Goal: Information Seeking & Learning: Learn about a topic

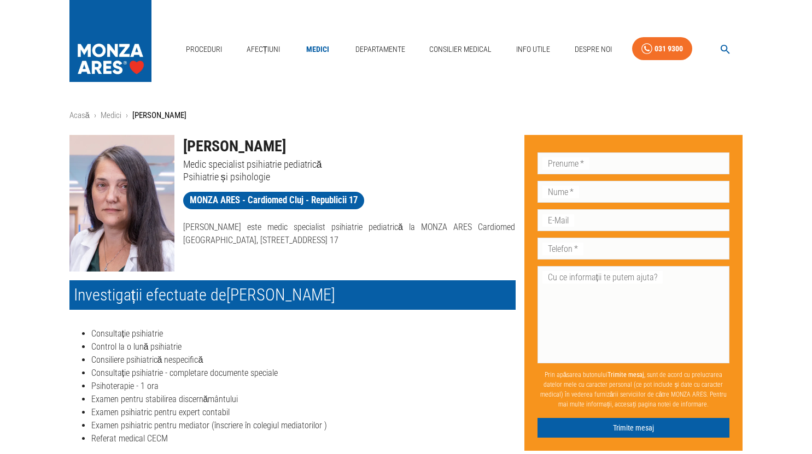
click at [92, 63] on img at bounding box center [110, 38] width 82 height 77
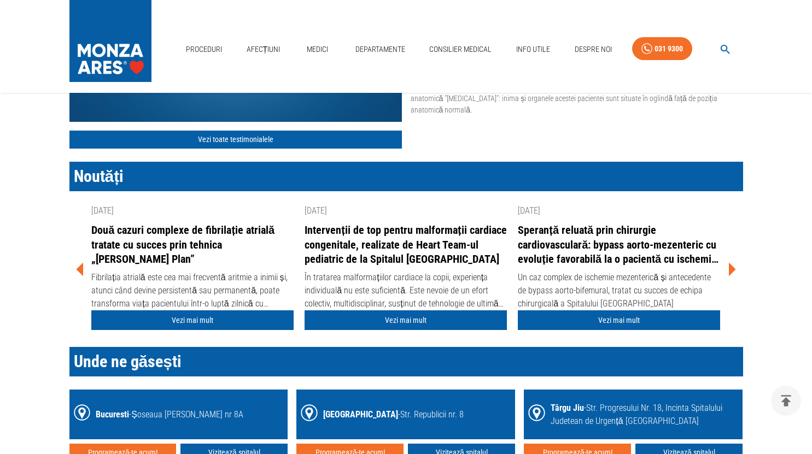
scroll to position [1367, 0]
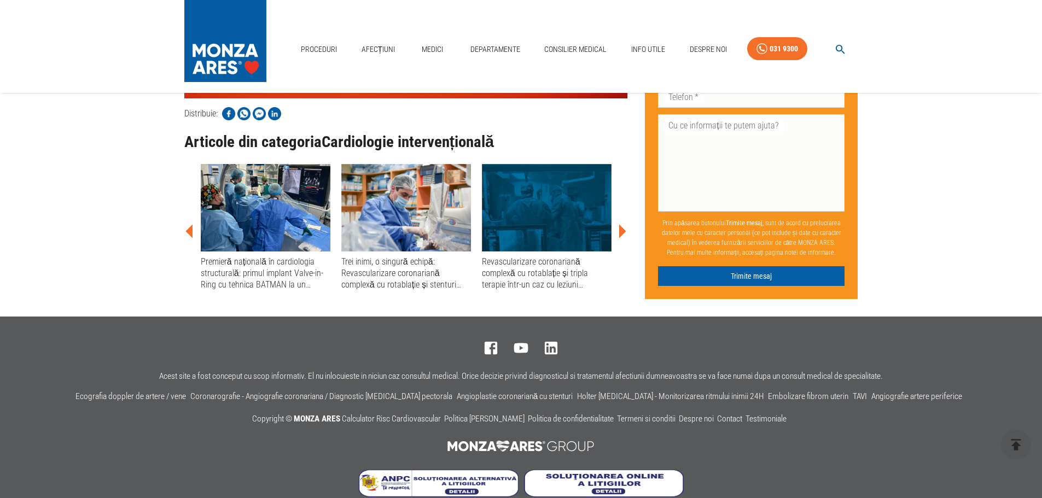
scroll to position [3314, 0]
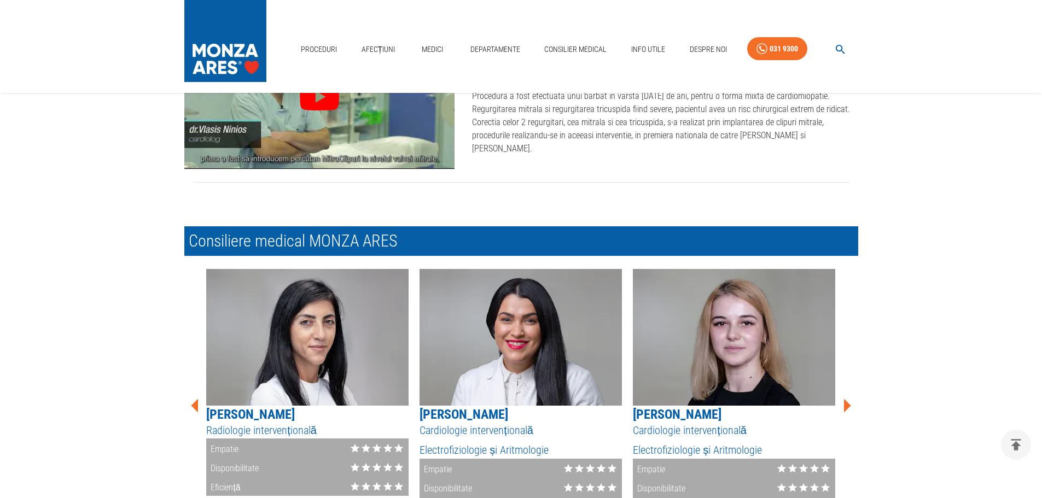
scroll to position [2954, 0]
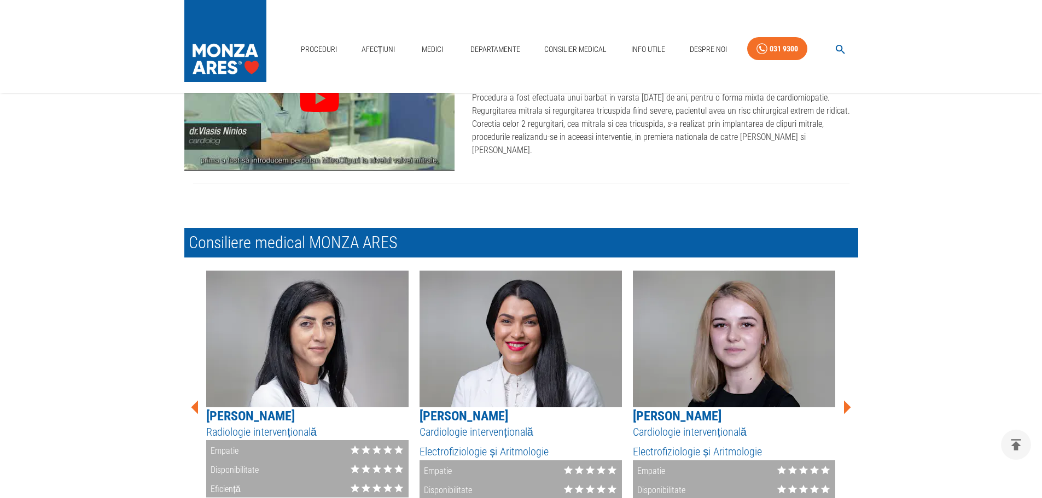
click at [342, 52] on nav "Proceduri Afecțiuni Medici Departamente Consilier Medical Info Utile Despre Noi…" at bounding box center [577, 46] width 562 height 37
click at [331, 51] on link "Proceduri" at bounding box center [318, 49] width 45 height 22
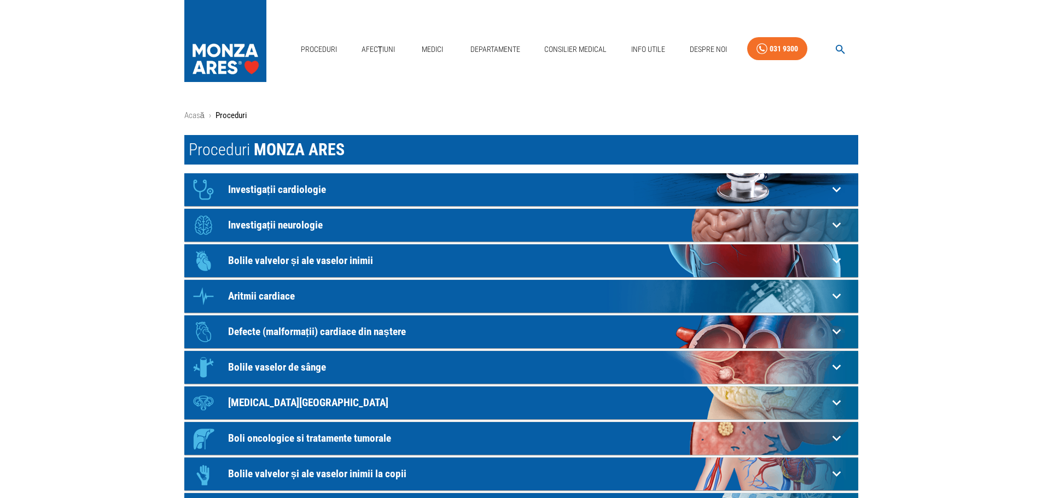
click at [411, 174] on div "Icon Investigații cardiologie" at bounding box center [507, 189] width 641 height 33
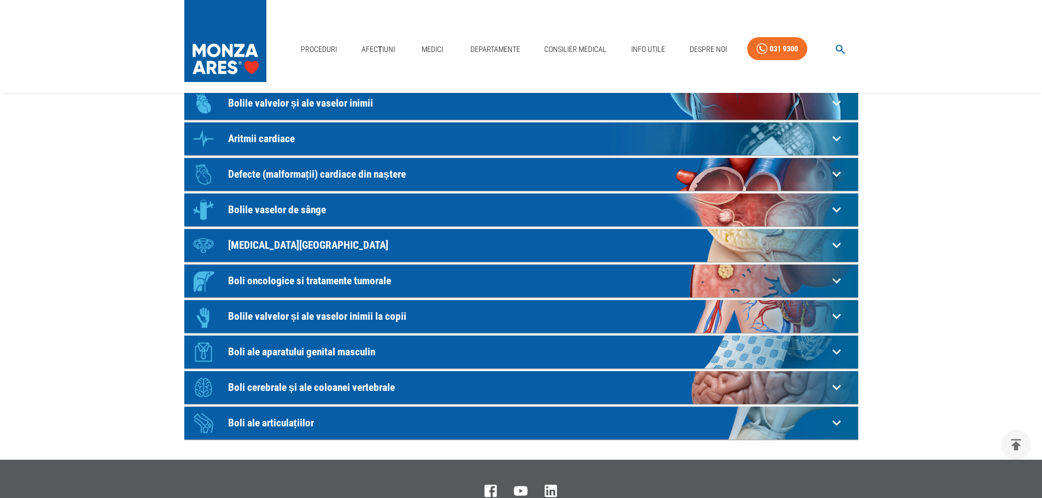
scroll to position [328, 0]
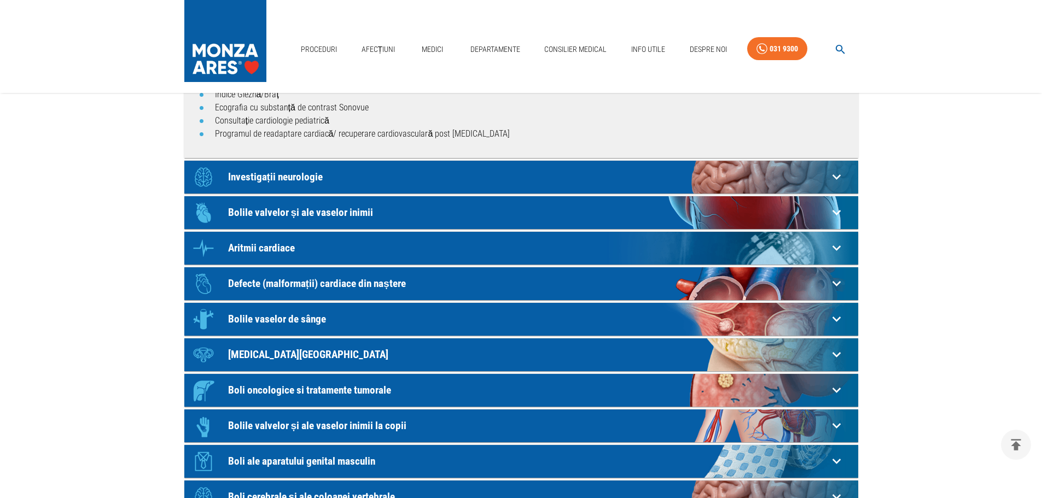
click at [347, 165] on div "Icon Investigații neurologie" at bounding box center [507, 177] width 641 height 33
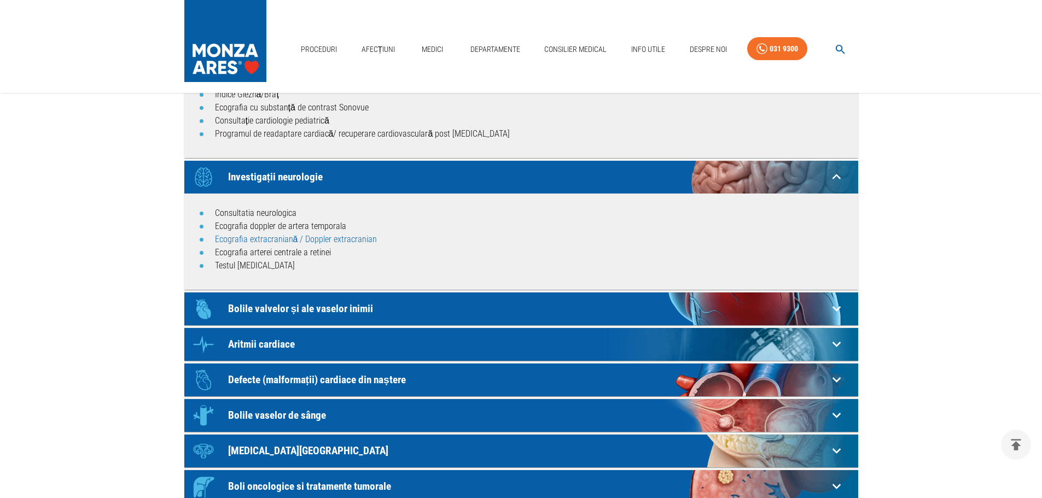
click at [260, 242] on link "Ecografia extracraniană / Doppler extracranian" at bounding box center [296, 239] width 162 height 10
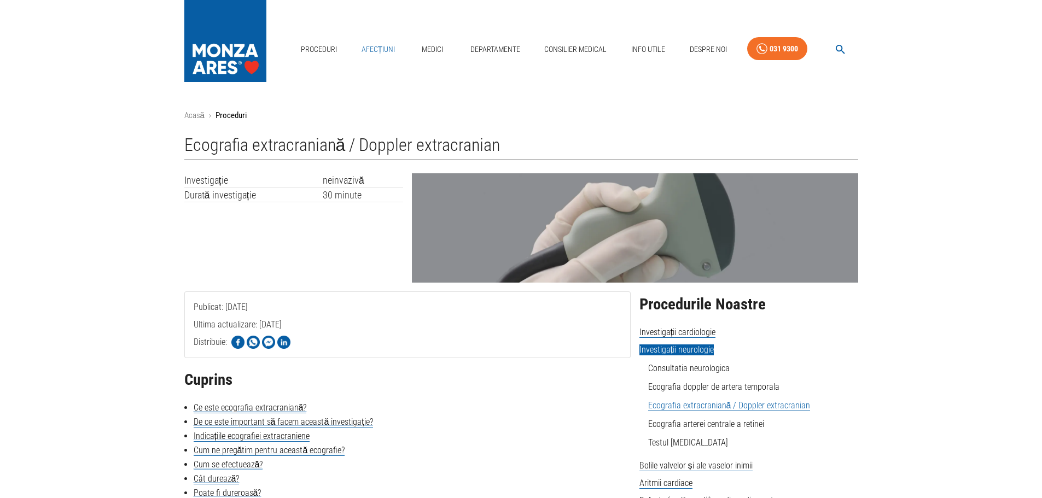
click at [373, 53] on link "Afecțiuni" at bounding box center [378, 49] width 43 height 22
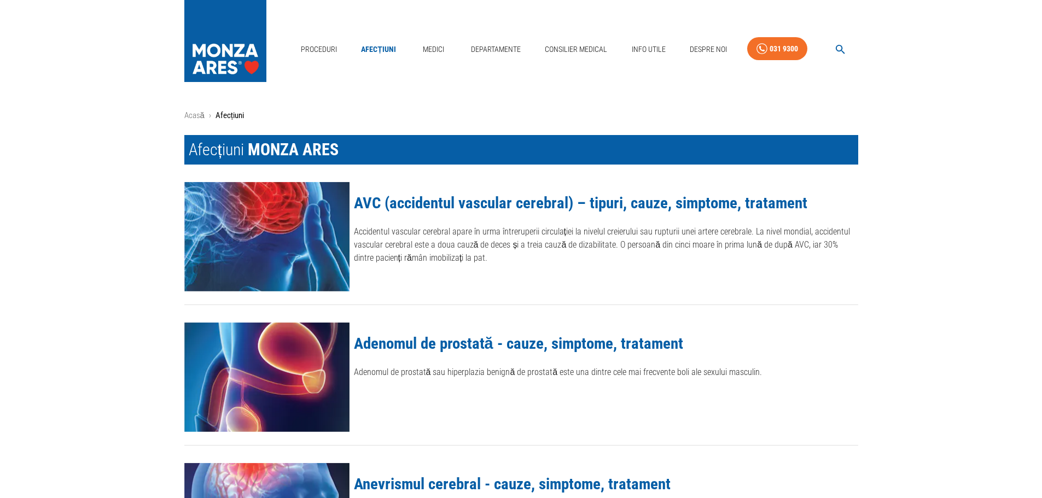
click at [423, 201] on link "AVC (accidentul vascular cerebral) – tipuri, cauze, simptome, tratament" at bounding box center [580, 203] width 453 height 19
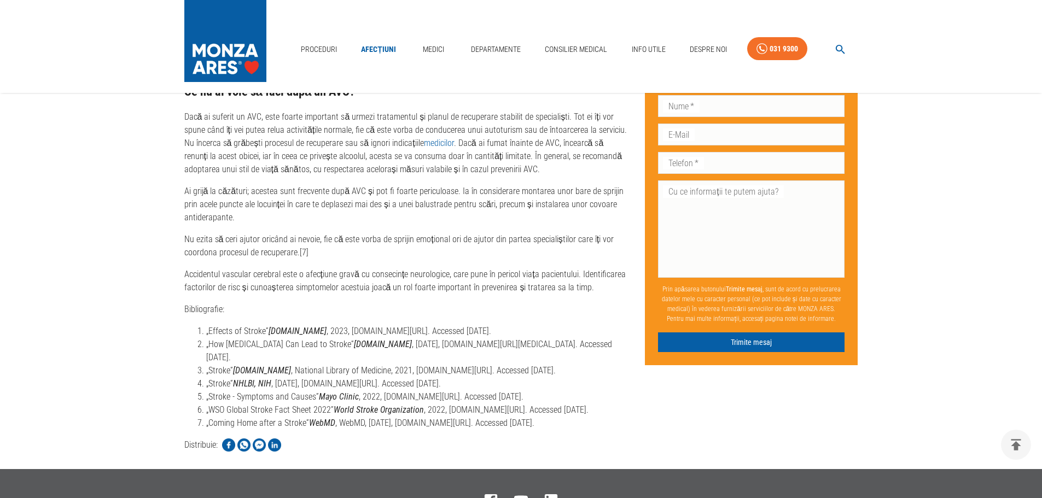
scroll to position [4110, 0]
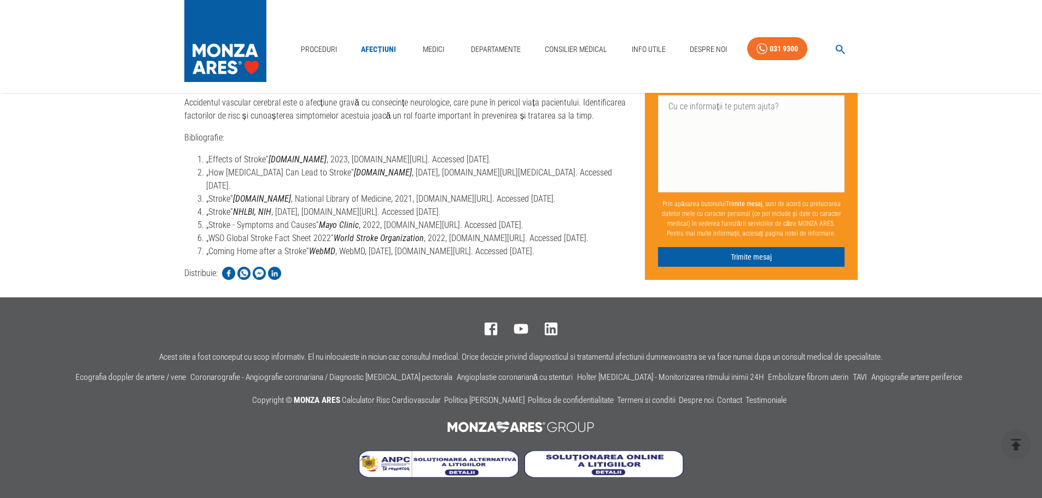
drag, startPoint x: 438, startPoint y: 55, endPoint x: 447, endPoint y: 102, distance: 48.1
click at [438, 55] on link "Medici" at bounding box center [433, 49] width 35 height 22
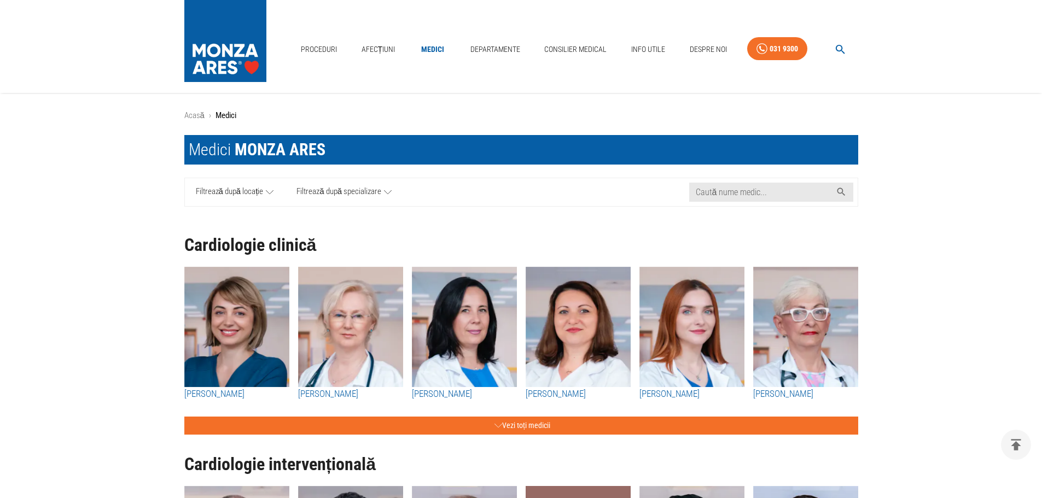
scroll to position [219, 0]
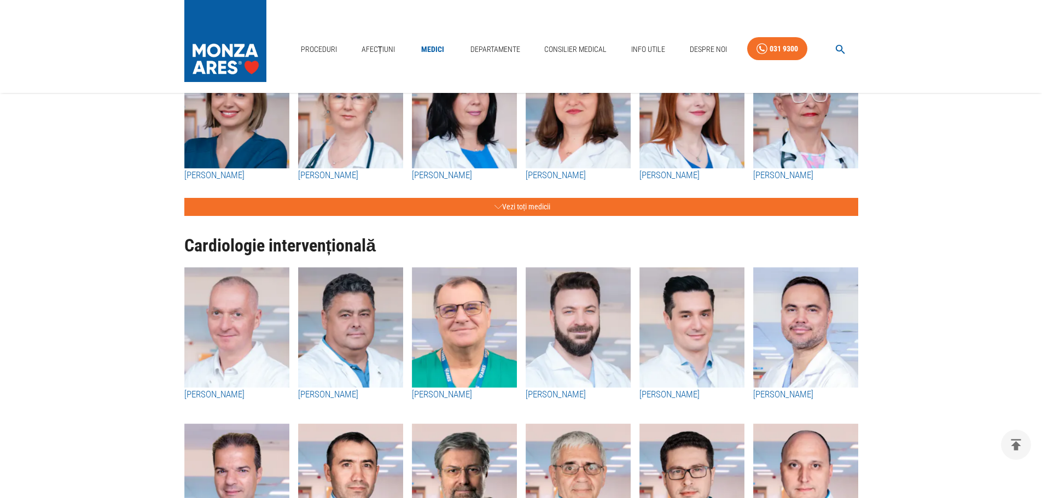
click at [452, 160] on img "button" at bounding box center [464, 108] width 105 height 120
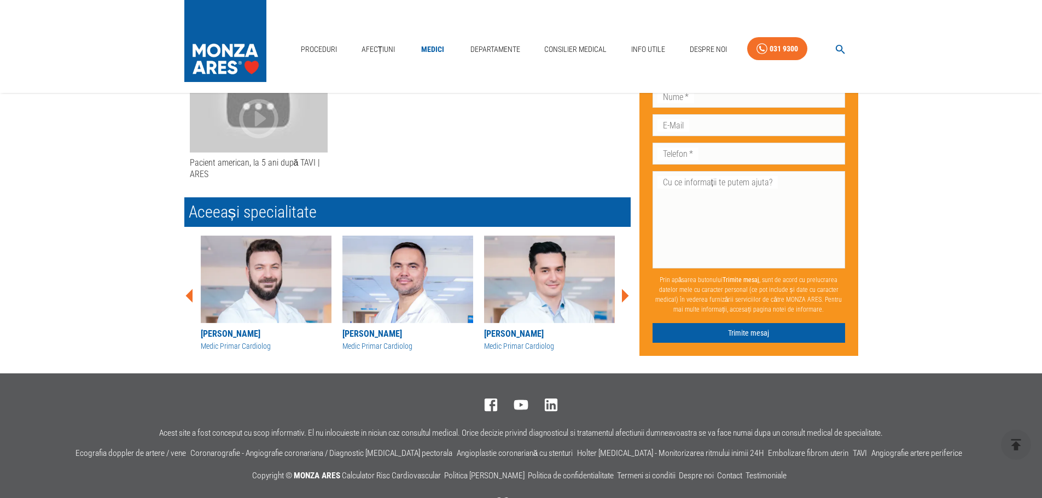
scroll to position [795, 0]
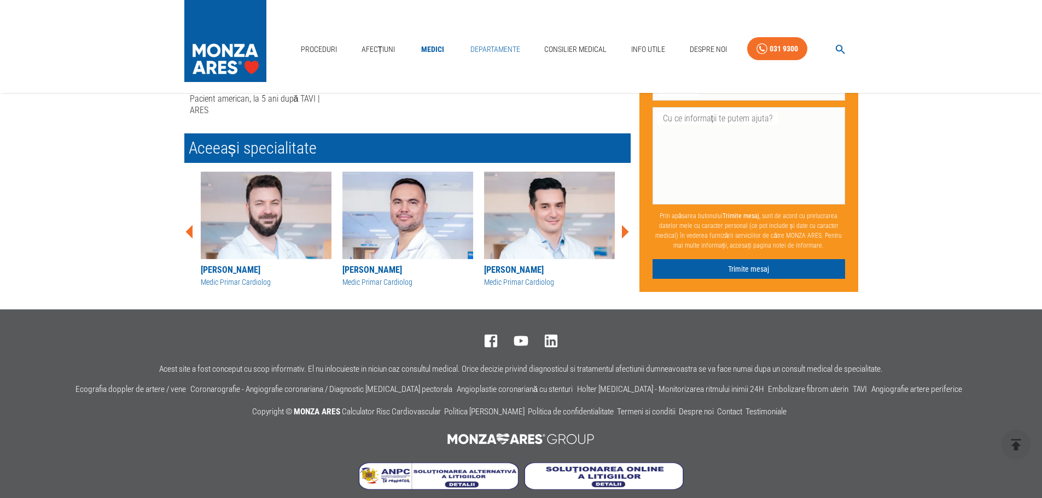
click at [507, 57] on link "Departamente" at bounding box center [495, 49] width 59 height 22
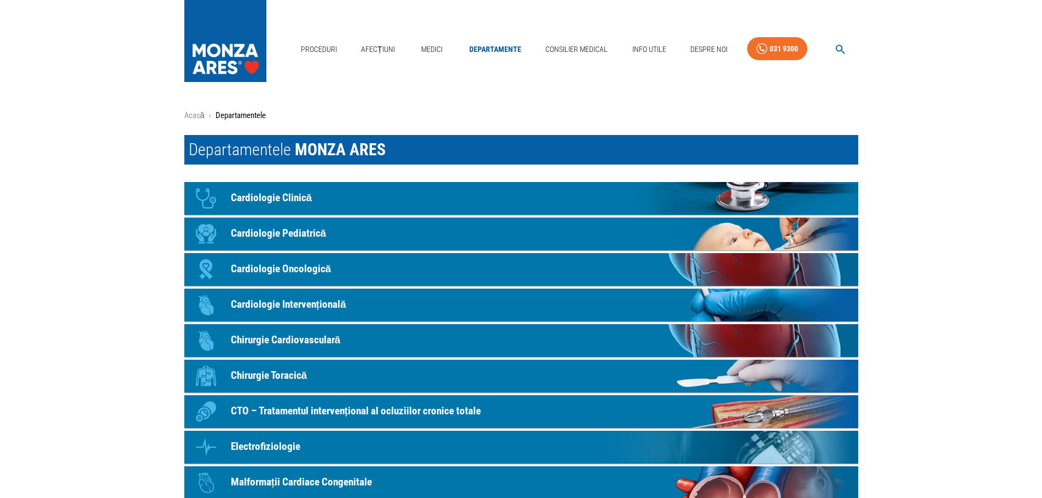
click at [463, 205] on link "Icon Cardiologie Clinică" at bounding box center [521, 198] width 674 height 33
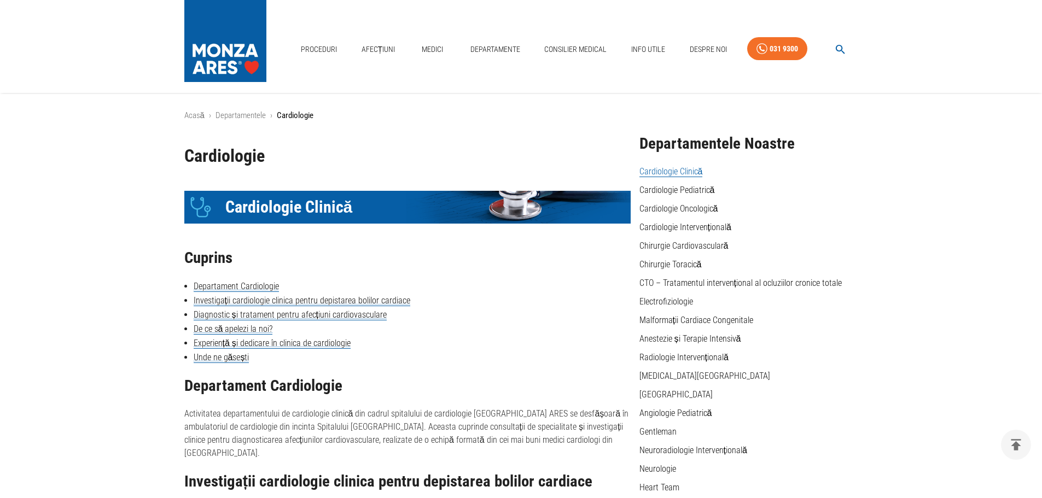
scroll to position [147, 0]
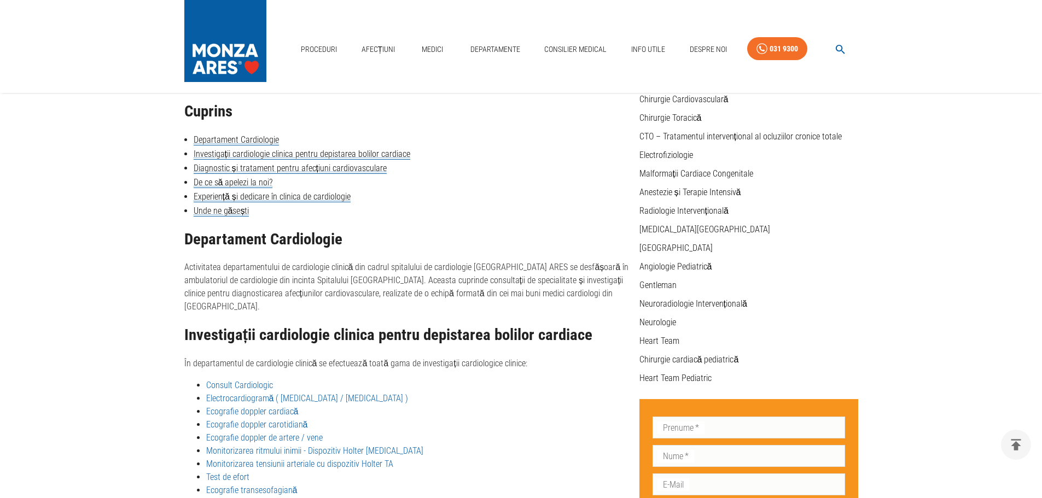
click at [234, 217] on li "Unde ne găsești" at bounding box center [407, 211] width 446 height 13
click at [237, 211] on link "Unde ne găsești" at bounding box center [222, 211] width 56 height 11
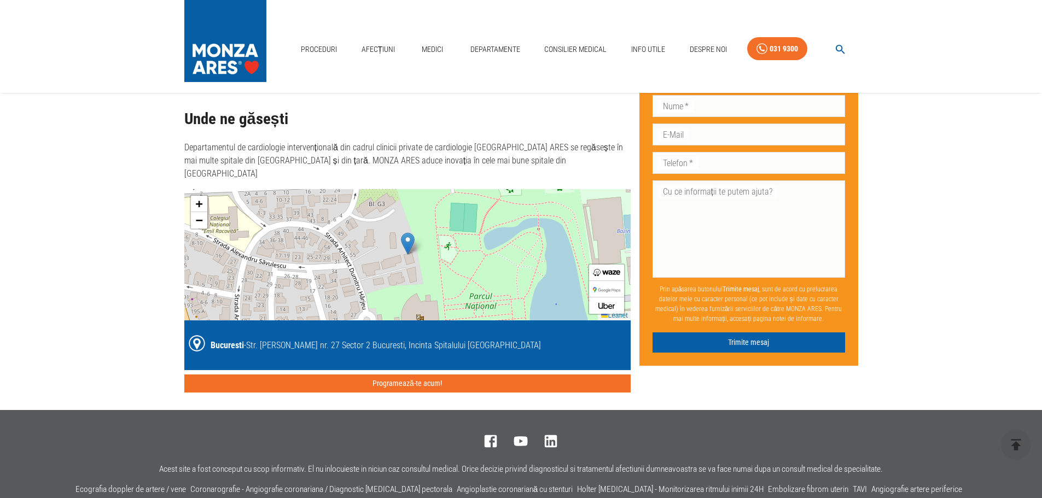
scroll to position [2529, 0]
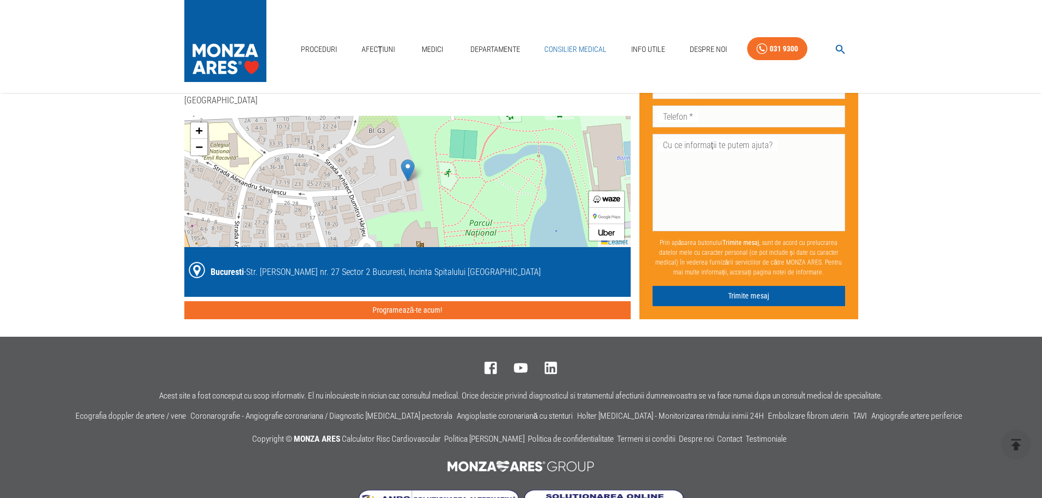
click at [551, 49] on link "Consilier Medical" at bounding box center [575, 49] width 71 height 22
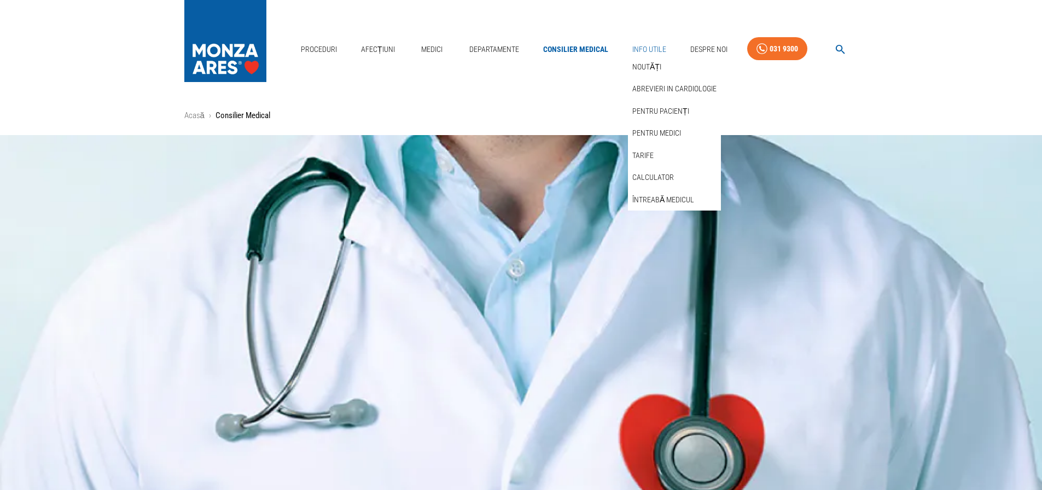
click at [643, 51] on link "Info Utile" at bounding box center [649, 49] width 43 height 22
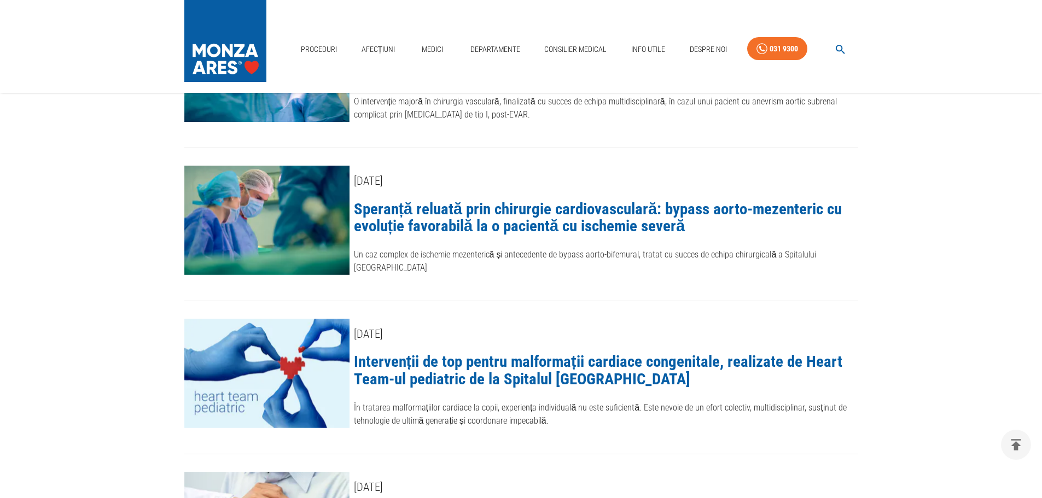
scroll to position [984, 0]
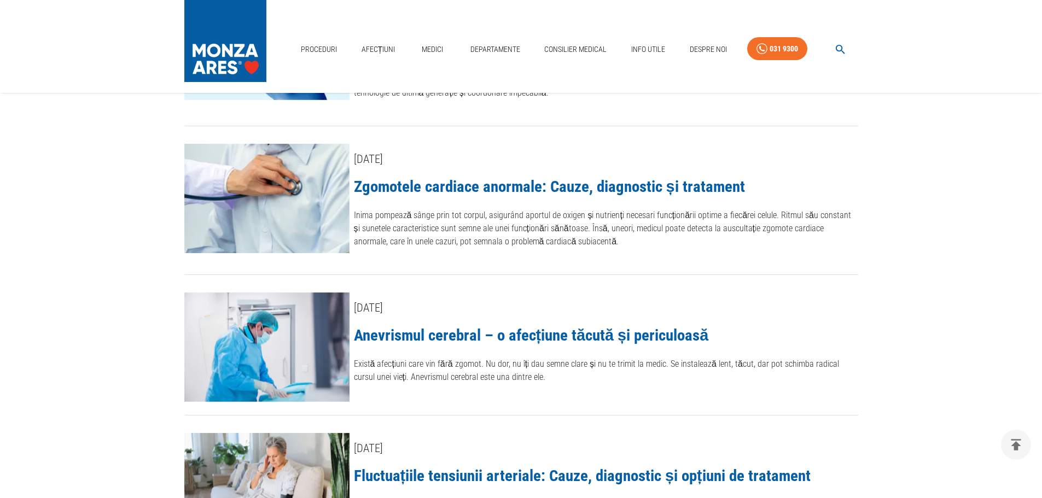
click at [439, 326] on link "Anevrismul cerebral – o afecțiune tăcută și periculoasă" at bounding box center [531, 335] width 355 height 19
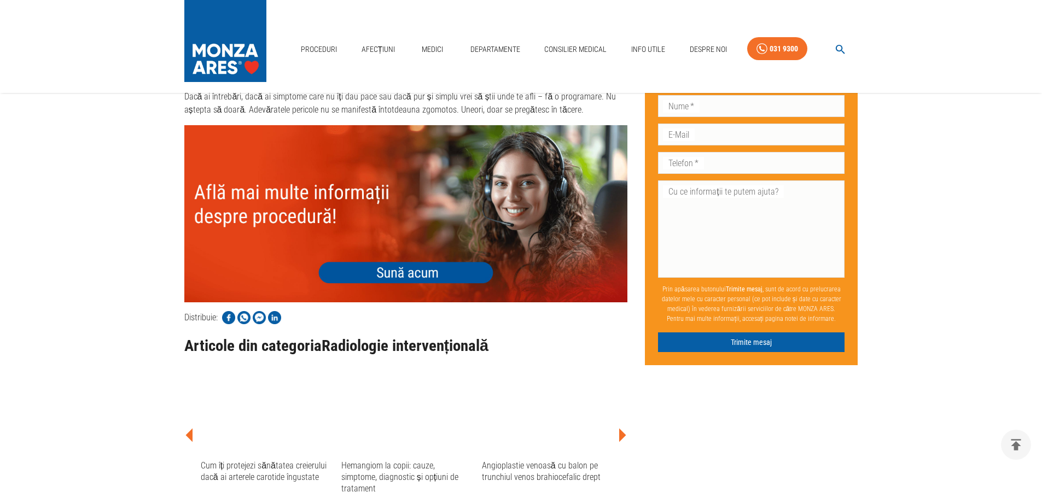
scroll to position [2493, 0]
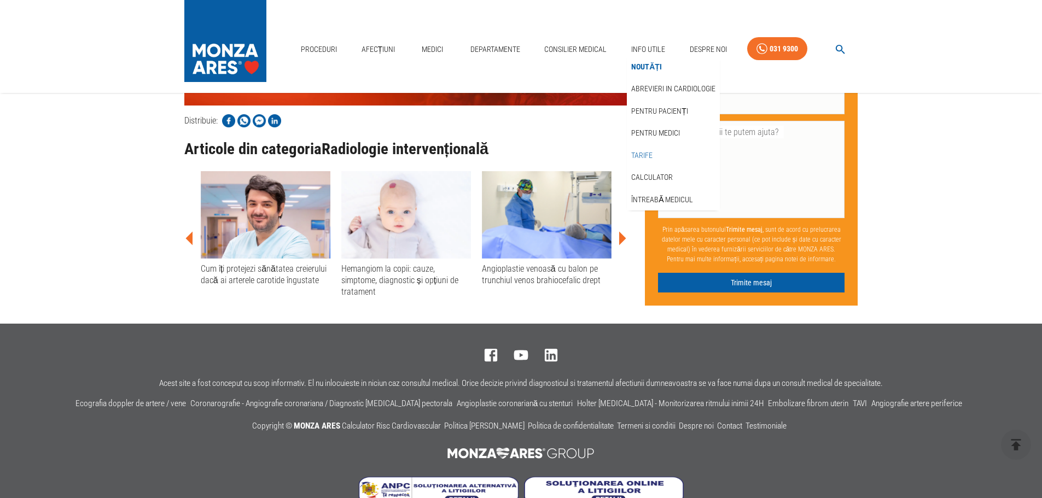
click at [638, 154] on link "Tarife" at bounding box center [642, 156] width 26 height 18
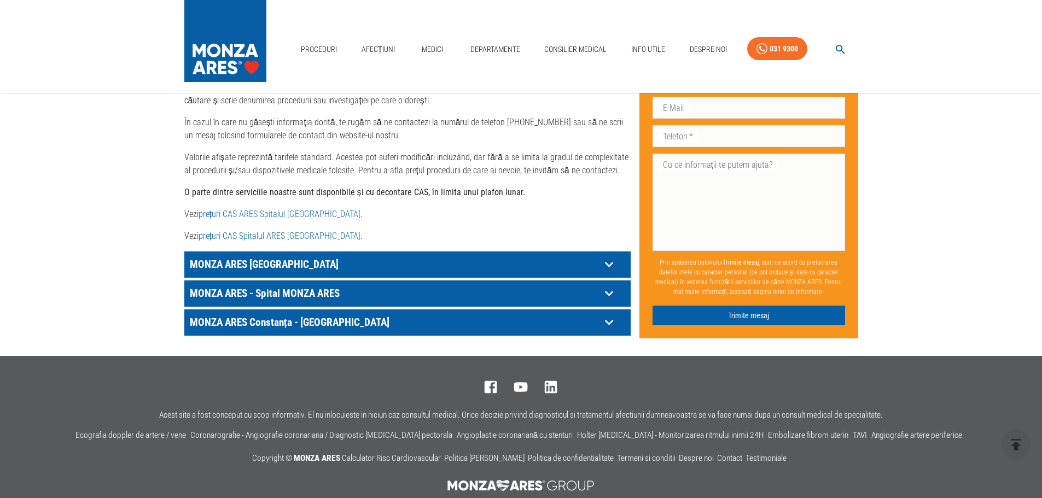
scroll to position [575, 0]
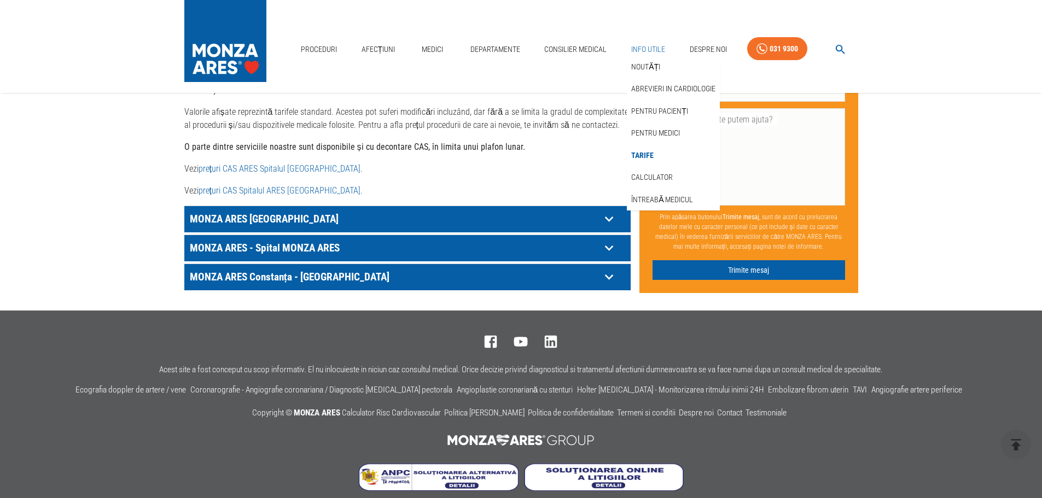
click at [646, 48] on link "Info Utile" at bounding box center [648, 49] width 43 height 22
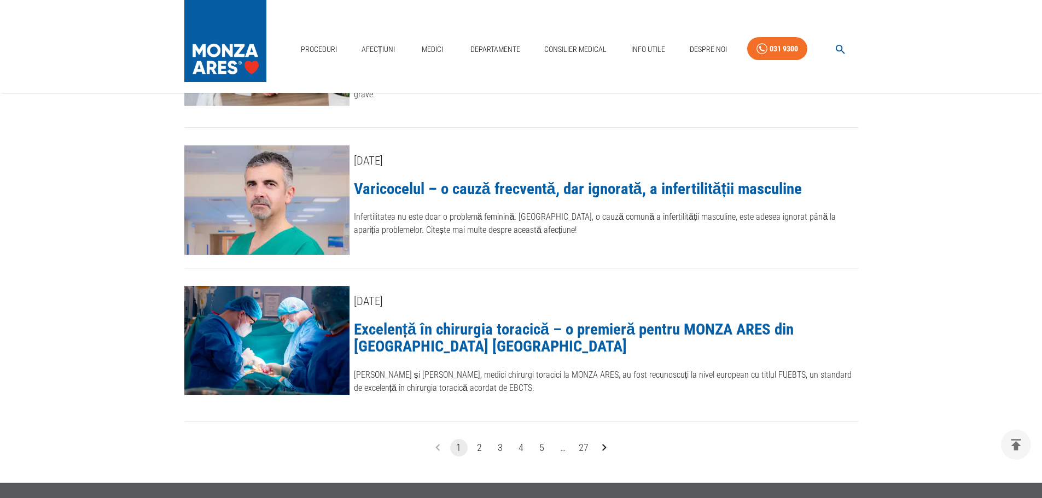
scroll to position [1594, 0]
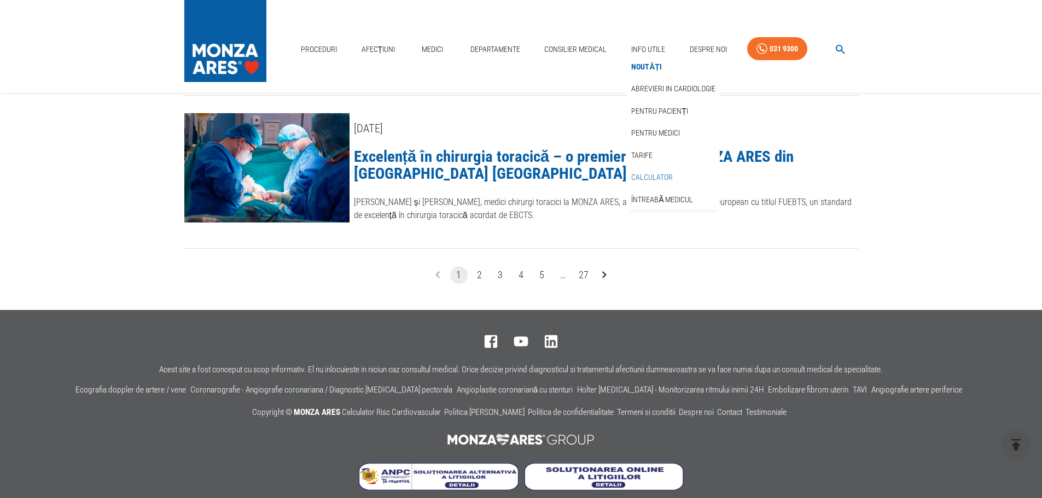
click at [646, 177] on link "Calculator" at bounding box center [652, 177] width 46 height 18
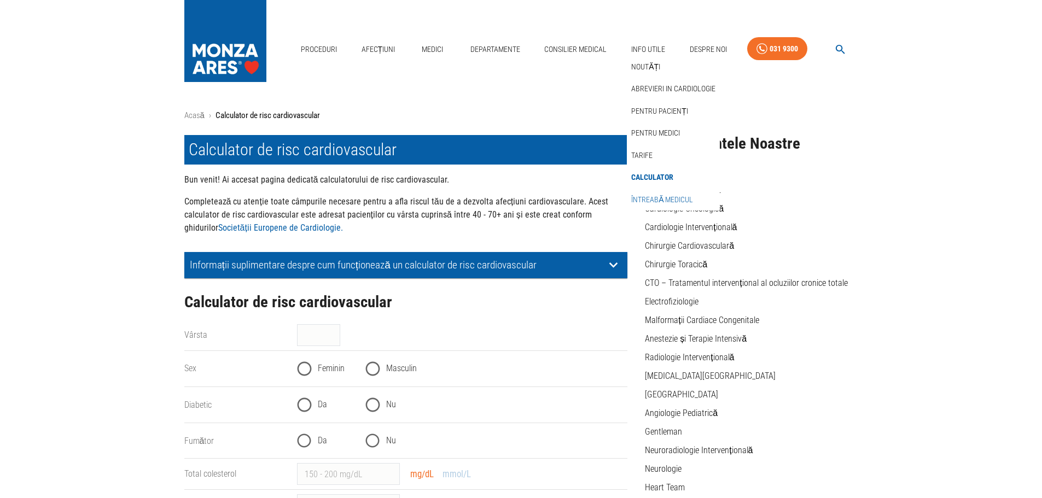
click at [655, 197] on link "Întreabă medicul" at bounding box center [662, 200] width 66 height 18
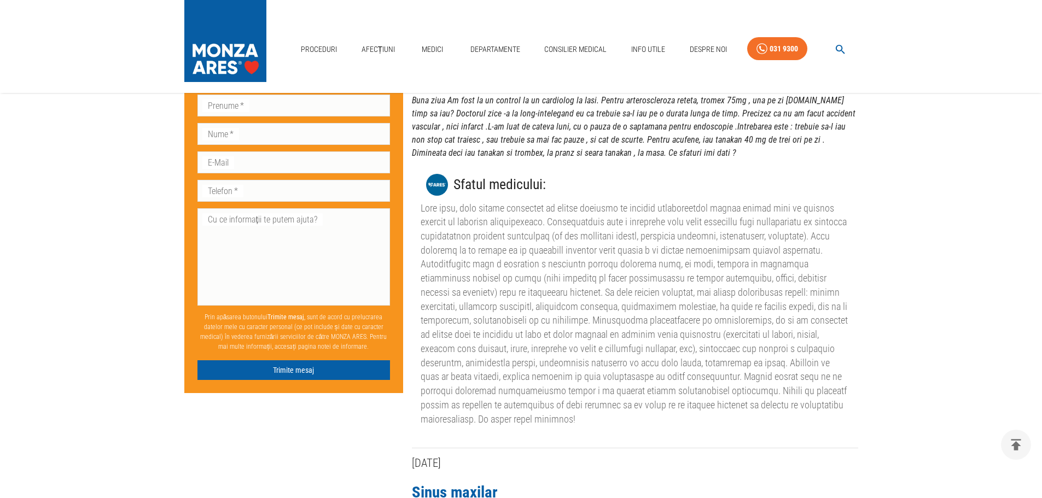
scroll to position [1914, 0]
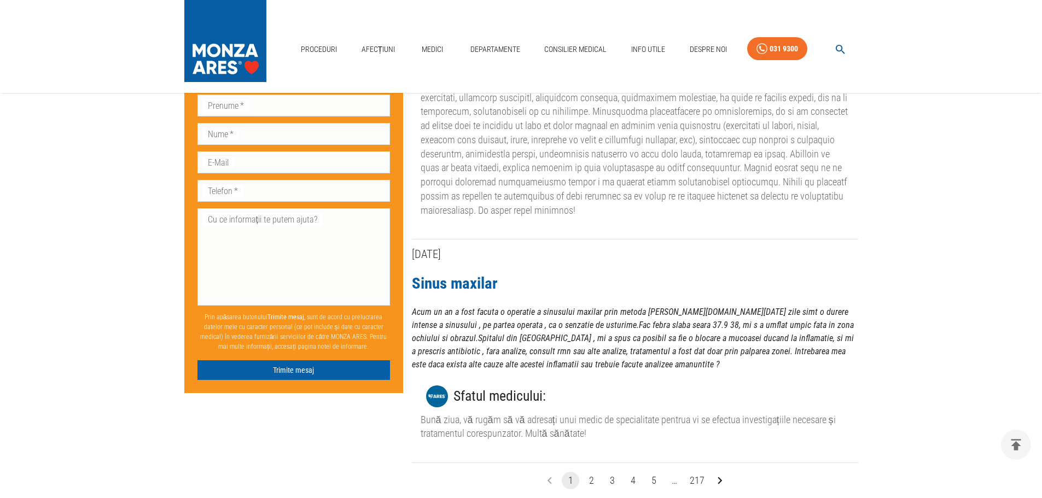
click at [481, 275] on link "Sinus maxilar" at bounding box center [455, 283] width 86 height 19
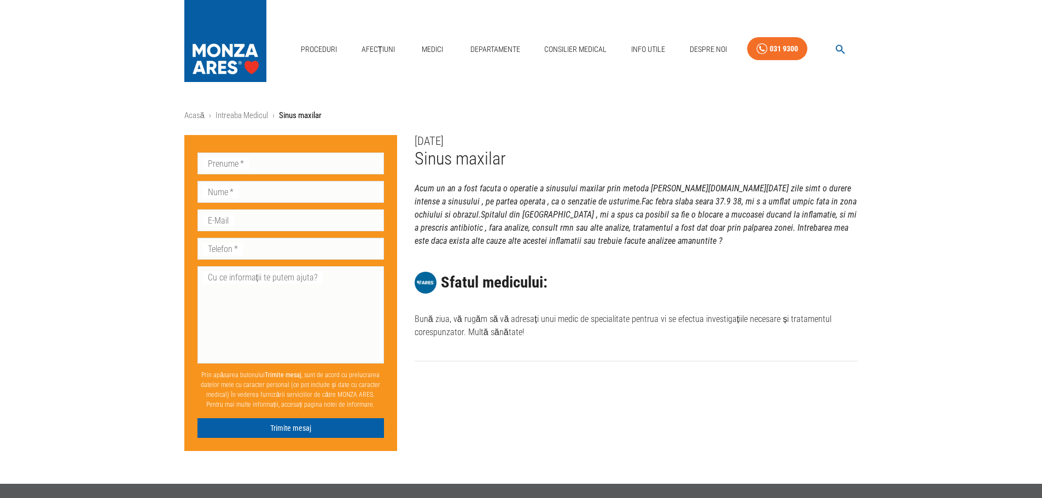
click at [478, 280] on h2 "Sfatul medicului:" at bounding box center [494, 283] width 107 height 18
click at [703, 74] on link "Contact" at bounding box center [704, 67] width 34 height 18
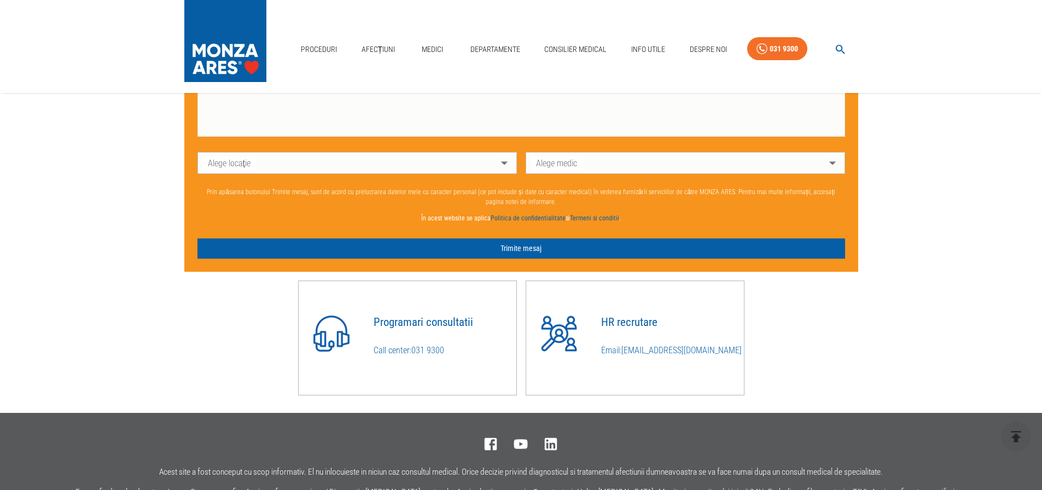
scroll to position [994, 0]
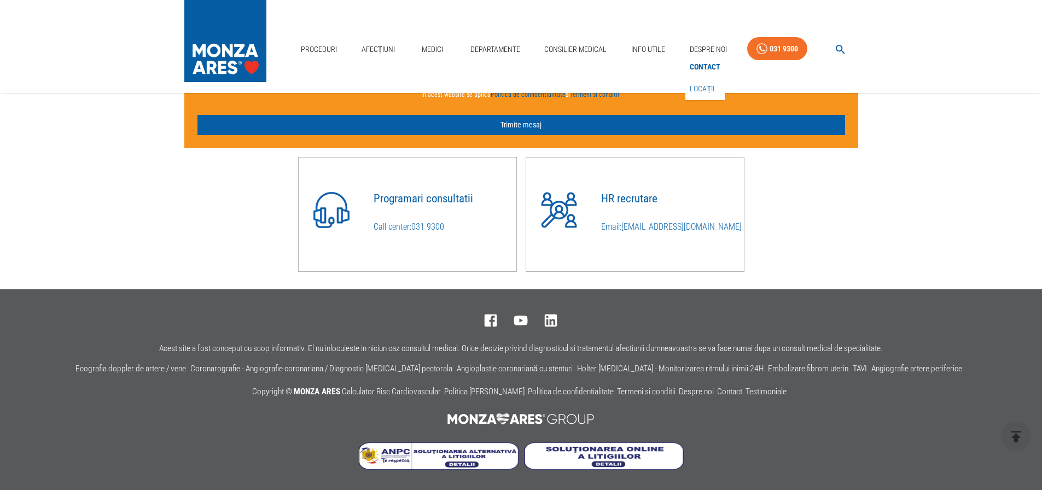
click at [708, 90] on link "Locații" at bounding box center [702, 89] width 30 height 18
